Goal: Communication & Community: Answer question/provide support

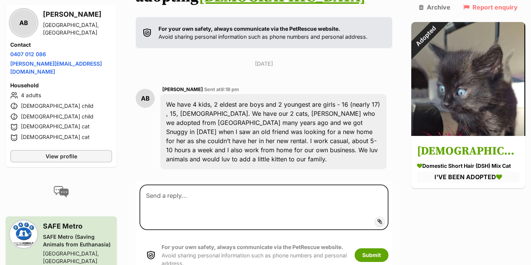
scroll to position [157, 0]
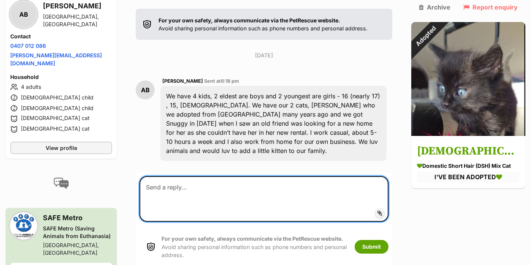
click at [350, 193] on textarea at bounding box center [263, 199] width 249 height 46
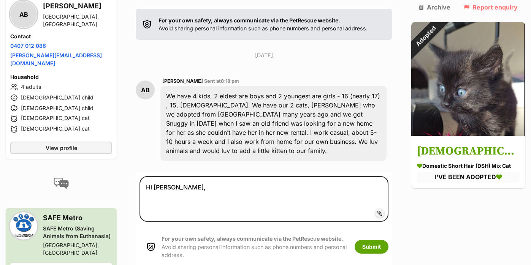
click at [360, 133] on div "We have 4 kids, 2 eldest are boys and 2 youngest are girls - 16 (nearly 17) , 1…" at bounding box center [273, 123] width 226 height 75
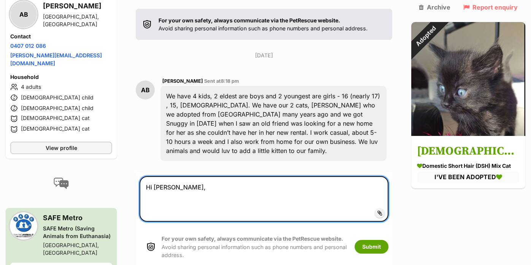
click at [336, 176] on textarea "Hi [PERSON_NAME]," at bounding box center [263, 199] width 249 height 46
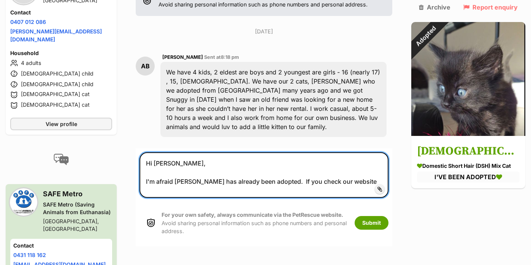
scroll to position [181, 0]
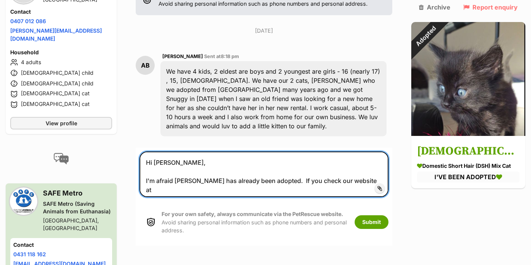
paste textarea "[URL][DOMAIN_NAME]"
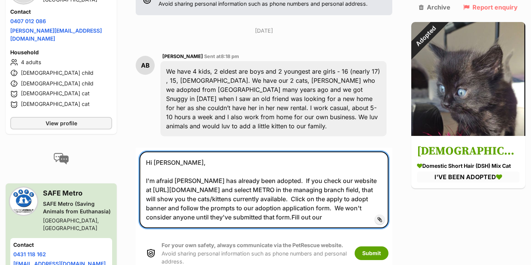
click at [347, 196] on textarea "Hi Alicia, I'm afraid Zowie has already been adopted. If you check our website …" at bounding box center [263, 190] width 249 height 77
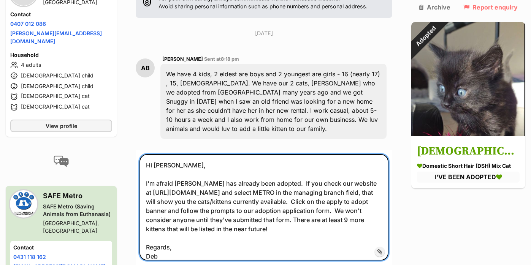
scroll to position [177, 0]
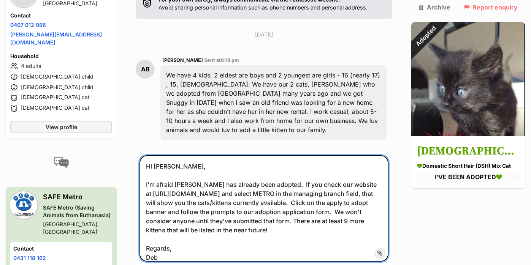
click at [298, 198] on textarea "Hi Alicia, I'm afraid Zowie has already been adopted. If you check our website …" at bounding box center [263, 208] width 249 height 106
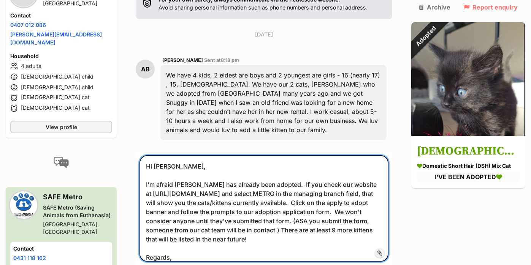
scroll to position [16, 0]
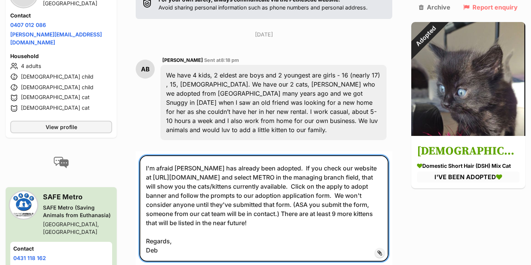
drag, startPoint x: 149, startPoint y: 145, endPoint x: 205, endPoint y: 258, distance: 126.6
click at [205, 258] on form "Hi Alicia, I'm afraid Zowie has already been adopted. If you check our website …" at bounding box center [264, 231] width 257 height 158
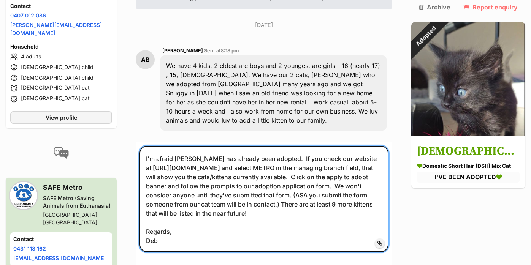
scroll to position [191, 0]
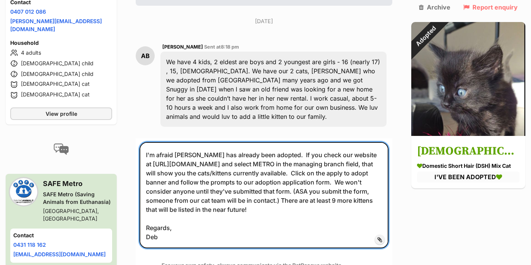
type textarea "Hi Alicia, I'm afraid Zowie has already been adopted. If you check our website …"
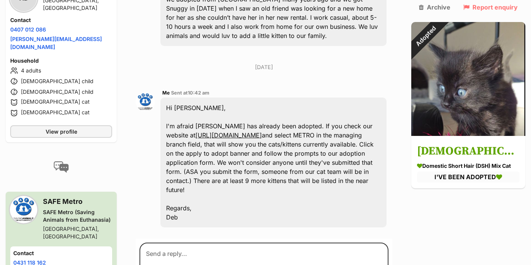
scroll to position [269, 0]
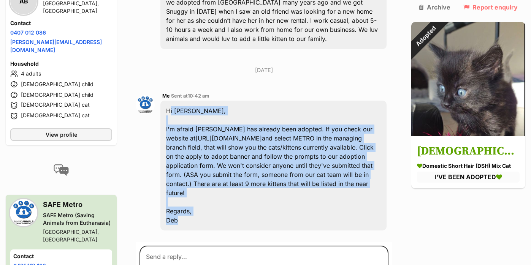
drag, startPoint x: 182, startPoint y: 192, endPoint x: 154, endPoint y: 91, distance: 104.8
click at [155, 92] on div "Me Sent at 10:42 am Hi Alicia, I'm afraid Zowie has already been adopted. If yo…" at bounding box center [264, 161] width 257 height 151
copy div "Hi Alicia, I'm afraid Zowie has already been adopted. If you check our website …"
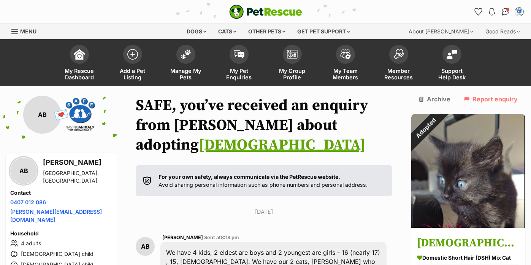
scroll to position [0, 0]
click at [231, 48] on span at bounding box center [239, 52] width 19 height 19
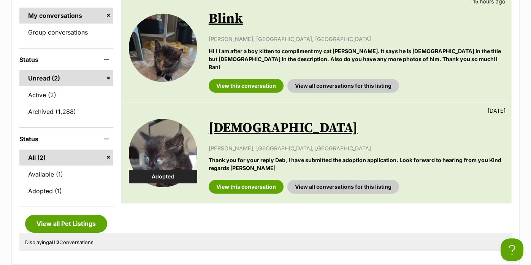
scroll to position [171, 0]
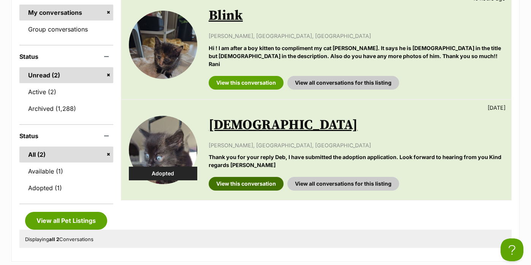
click at [215, 177] on link "View this conversation" at bounding box center [246, 184] width 75 height 14
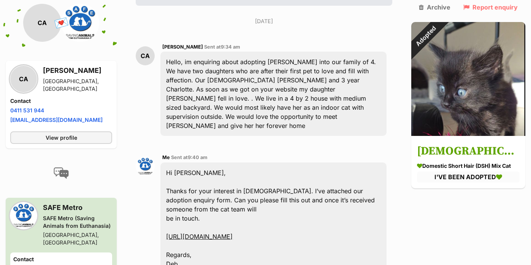
scroll to position [179, 0]
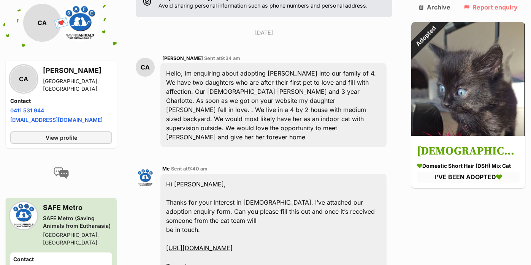
click at [431, 6] on link "Archive" at bounding box center [435, 7] width 32 height 7
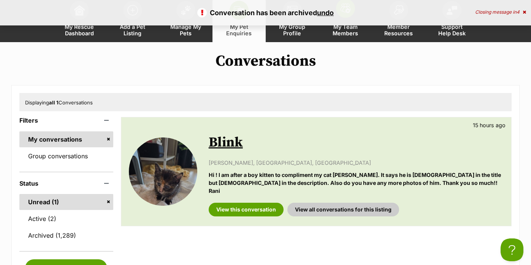
scroll to position [44, 0]
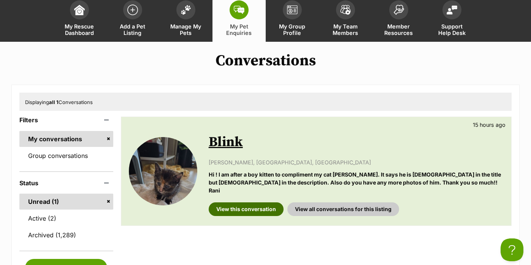
click at [228, 203] on link "View this conversation" at bounding box center [246, 210] width 75 height 14
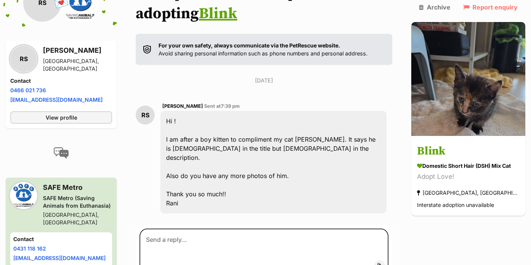
scroll to position [131, 0]
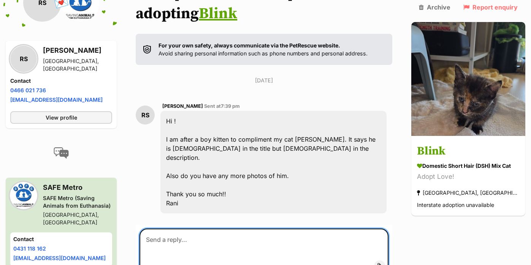
click at [242, 229] on textarea at bounding box center [263, 252] width 249 height 46
paste textarea "Hi Alicia, I'm afraid Zowie has already been adopted. If you check our website …"
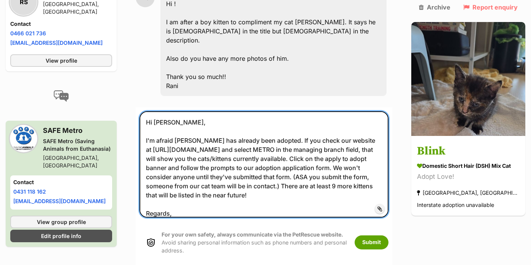
scroll to position [250, 0]
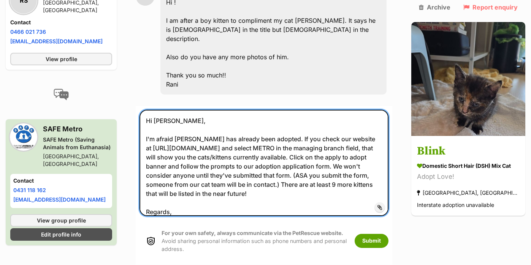
click at [173, 110] on textarea "Hi Alicia, I'm afraid Zowie has already been adopted. If you check our website …" at bounding box center [263, 163] width 249 height 106
drag, startPoint x: 149, startPoint y: 109, endPoint x: 273, endPoint y: 110, distance: 124.6
click at [273, 110] on textarea "Hi Rani, I'm afraid Zowie has already been adopted. If you check our website at…" at bounding box center [263, 163] width 249 height 106
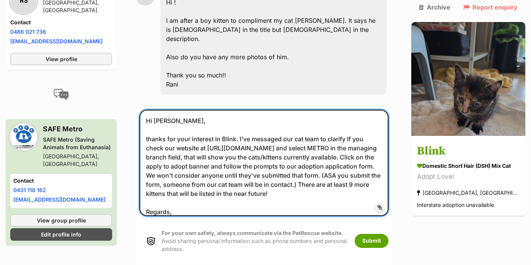
click at [151, 110] on textarea "Hi Rani, thanks for your interest in Blink. I've messaged our cat team to clari…" at bounding box center [263, 163] width 249 height 106
click at [353, 112] on textarea "Hi Rani, Thanks for your interest in Blink. I've messaged our cat team to clari…" at bounding box center [263, 163] width 249 height 106
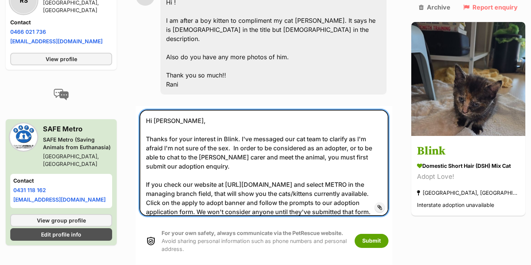
scroll to position [249, 0]
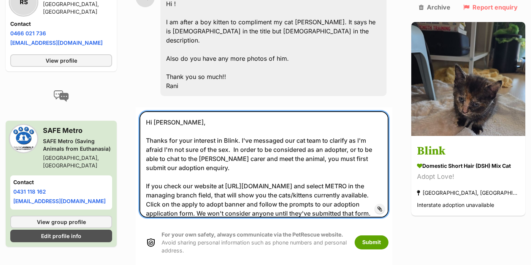
click at [332, 139] on textarea "Hi Rani, Thanks for your interest in Blink. I've messaged our cat team to clari…" at bounding box center [263, 164] width 249 height 106
paste textarea "[URL][DOMAIN_NAME]"
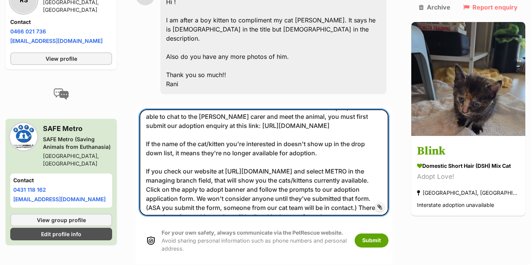
scroll to position [37, 0]
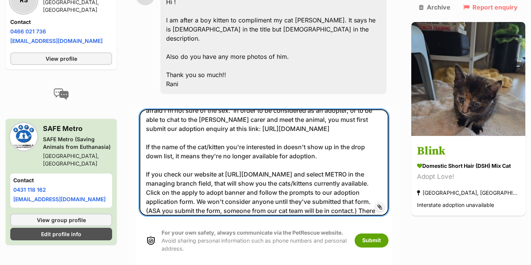
click at [149, 172] on textarea "Hi Rani, Thanks for your interest in Blink. I've messaged our cat team to clari…" at bounding box center [263, 162] width 249 height 106
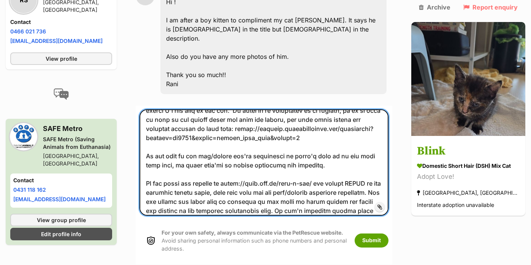
click at [165, 179] on textarea at bounding box center [263, 162] width 249 height 106
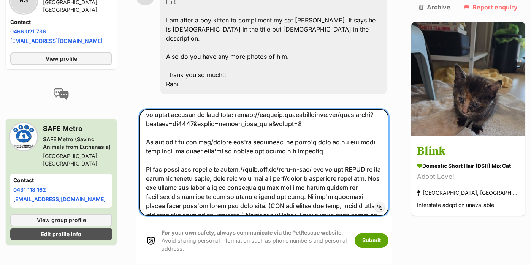
scroll to position [72, 0]
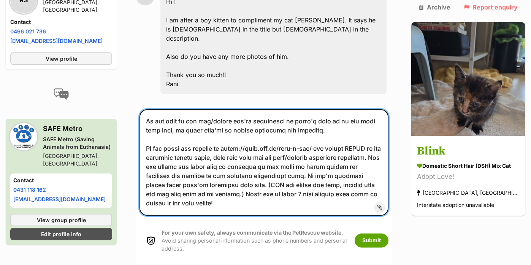
click at [212, 146] on textarea at bounding box center [263, 162] width 249 height 106
drag, startPoint x: 215, startPoint y: 145, endPoint x: 245, endPoint y: 157, distance: 32.5
click at [245, 157] on textarea at bounding box center [263, 162] width 249 height 106
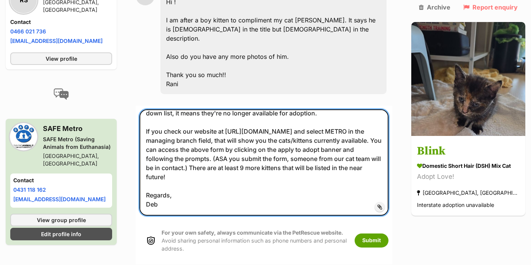
scroll to position [89, 0]
click at [193, 136] on textarea "Hi Rani, Thanks for your interest in Blink. I've messaged our cat team to clari…" at bounding box center [263, 162] width 249 height 106
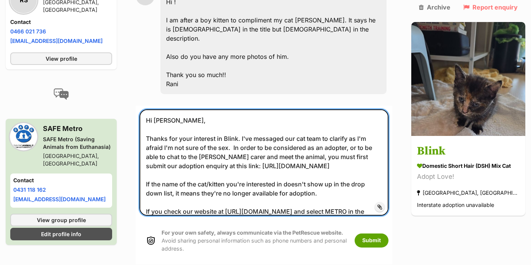
scroll to position [0, 0]
click at [219, 115] on textarea "Hi Rani, Thanks for your interest in Blink. I've messaged our cat team to clari…" at bounding box center [263, 162] width 249 height 106
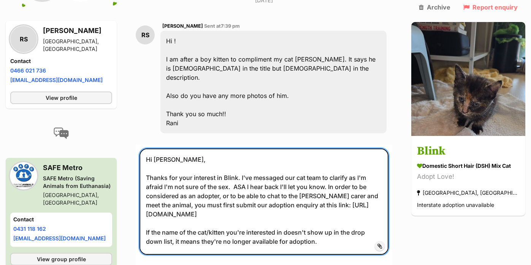
scroll to position [209, 0]
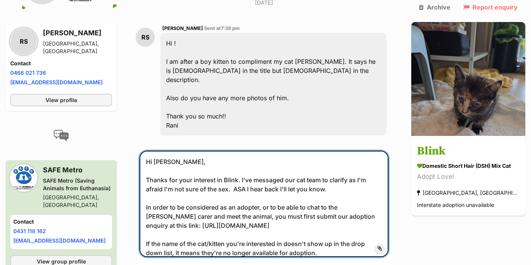
click at [310, 157] on textarea "Hi Rani, Thanks for your interest in Blink. I've messaged our cat team to clari…" at bounding box center [263, 204] width 249 height 106
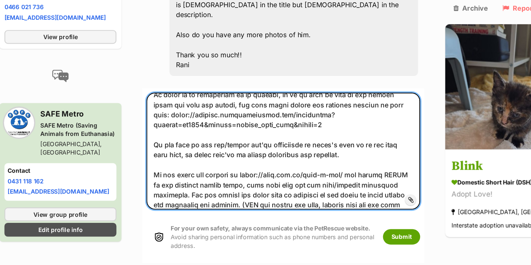
scroll to position [74, 0]
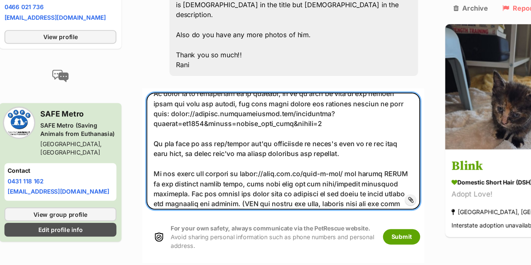
click at [168, 139] on textarea at bounding box center [263, 137] width 249 height 106
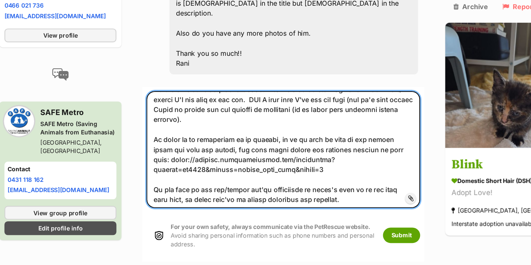
scroll to position [0, 0]
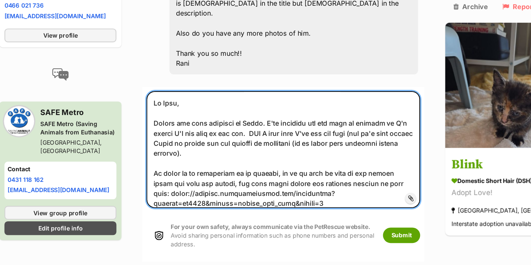
drag, startPoint x: 214, startPoint y: 151, endPoint x: 126, endPoint y: 35, distance: 145.2
click at [126, 35] on div "Back to all conversations 💌 Conversation participant details RS RS Rani Smith B…" at bounding box center [265, 29] width 531 height 419
type textarea "Hi Rani, Thanks for your interest in Blink. I've messaged our cat team to clari…"
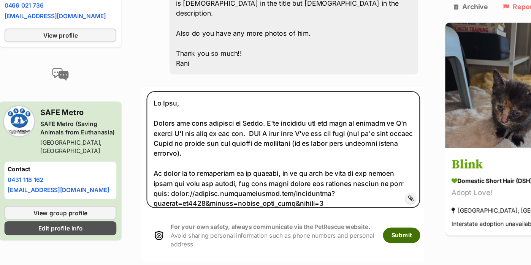
click at [367, 209] on button "Submit" at bounding box center [372, 216] width 34 height 14
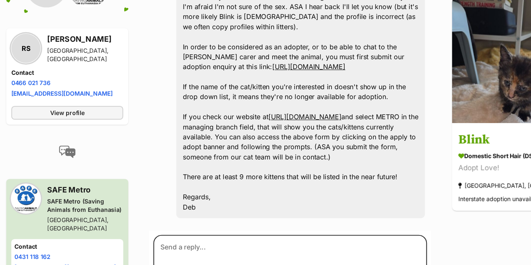
scroll to position [406, 0]
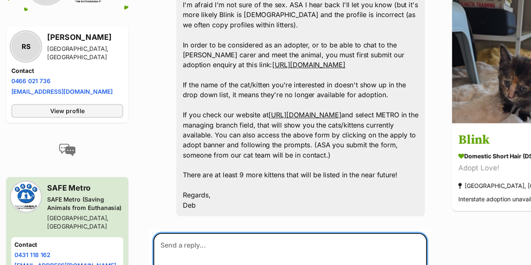
click at [345, 236] on textarea at bounding box center [263, 259] width 249 height 46
type textarea "J"
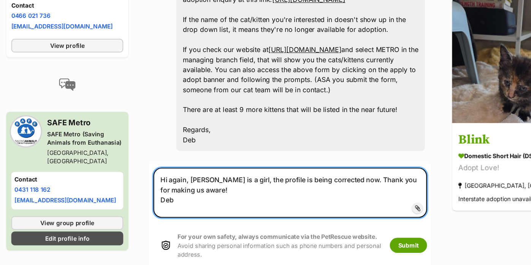
scroll to position [469, 0]
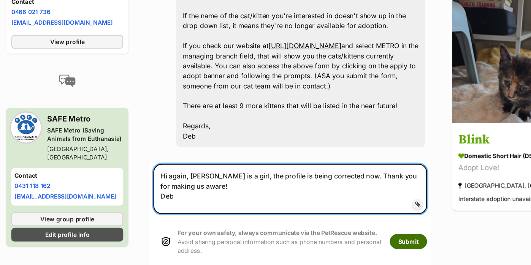
type textarea "Hi again, [PERSON_NAME] is a girl, the profile is being corrected now. Thank yo…"
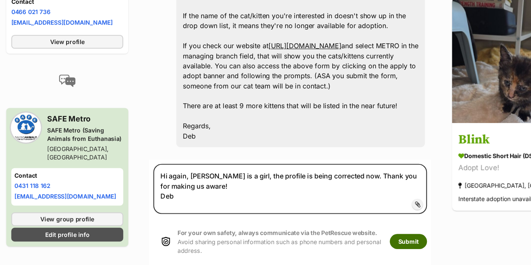
click at [370, 237] on button "Submit" at bounding box center [372, 244] width 34 height 14
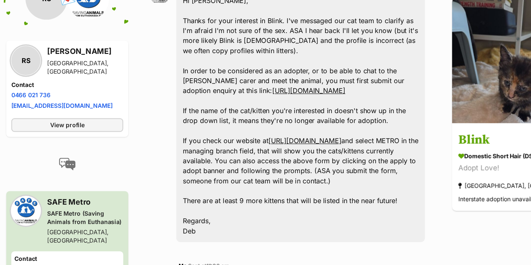
scroll to position [502, 0]
